Goal: Information Seeking & Learning: Compare options

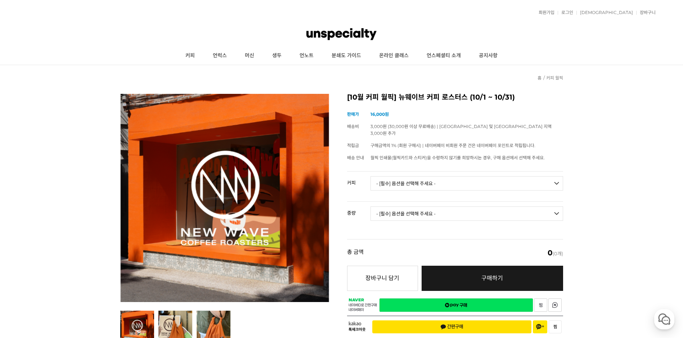
scroll to position [36, 0]
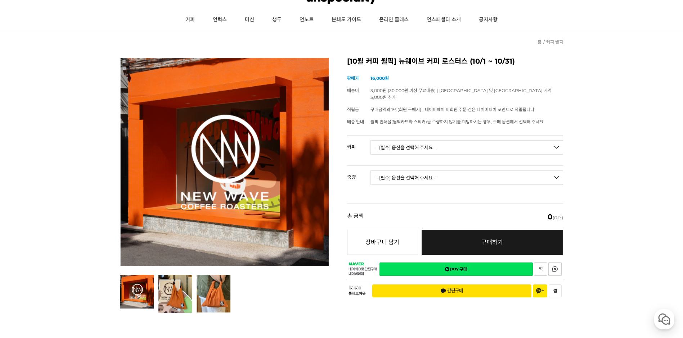
click at [555, 141] on select "- [필수] 옵션을 선택해 주세요 - ------------------- 언스페셜티 분쇄도 가이드 종이 받기 (주문 1건당 최대 1개 제공) …" at bounding box center [467, 147] width 193 height 14
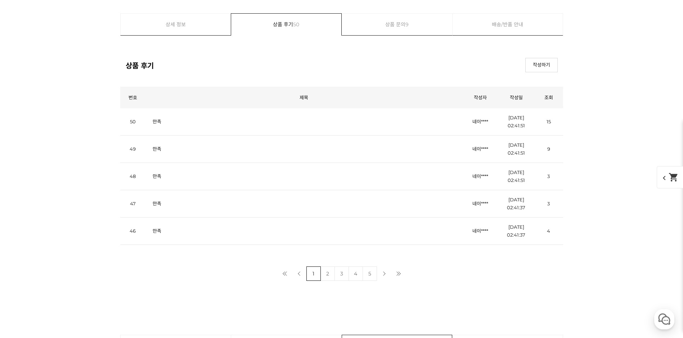
scroll to position [10042, 0]
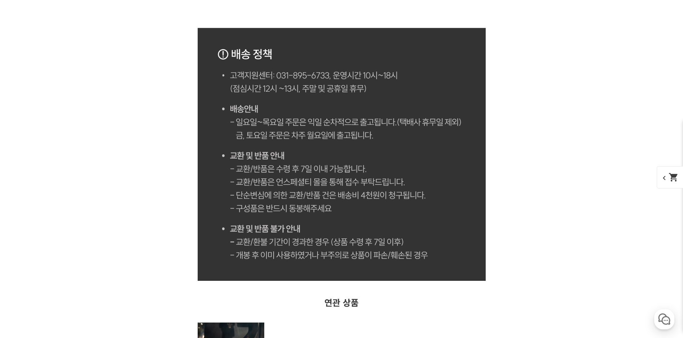
scroll to position [4069, 0]
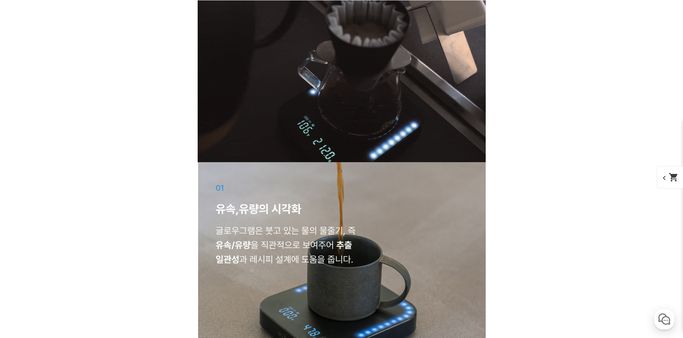
scroll to position [1296, 0]
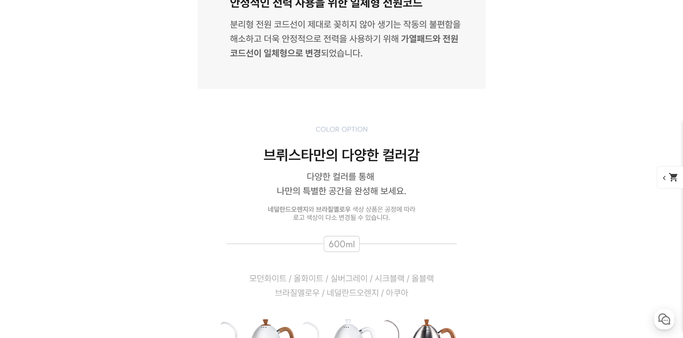
scroll to position [3421, 0]
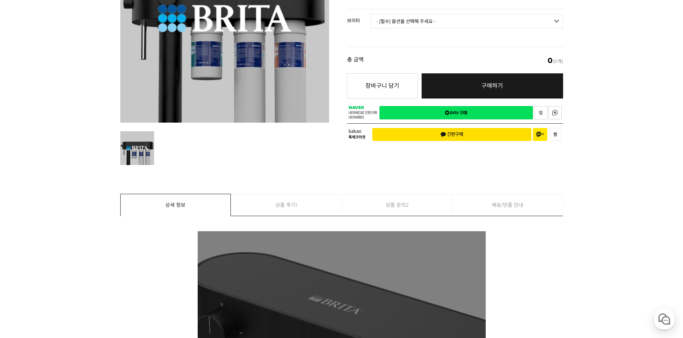
scroll to position [36, 0]
